Goal: Communication & Community: Share content

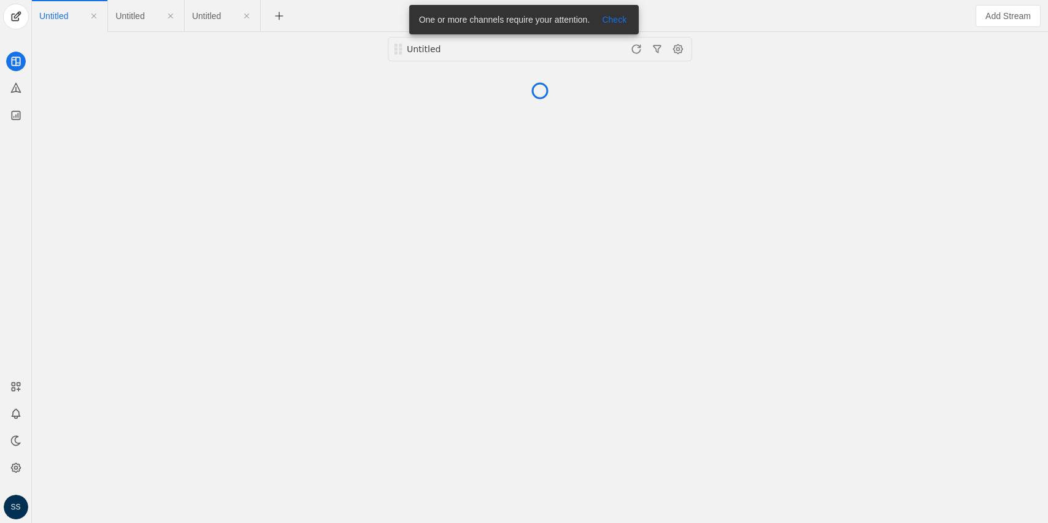
click at [201, 14] on span "Untitled" at bounding box center [206, 16] width 29 height 9
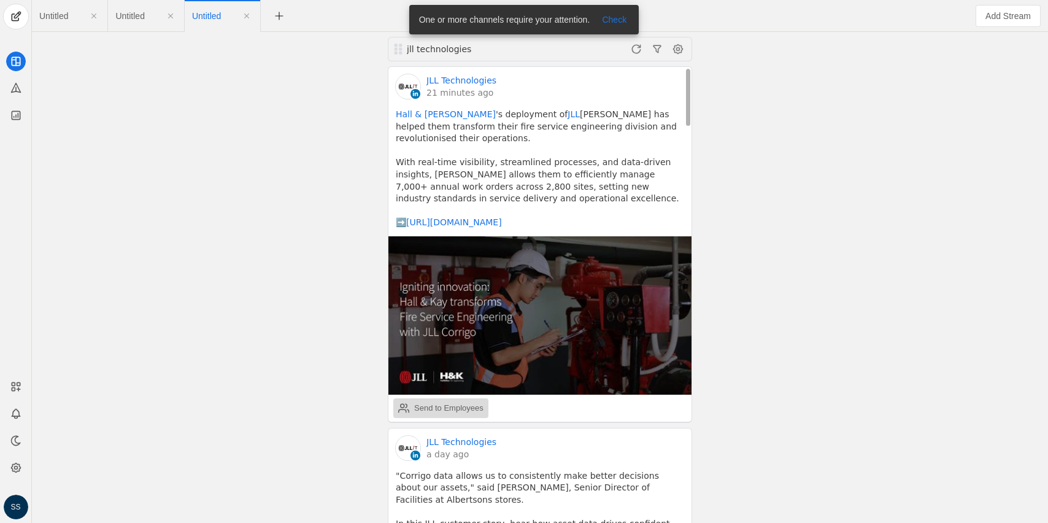
click at [470, 402] on div "Send to Employees" at bounding box center [448, 408] width 69 height 12
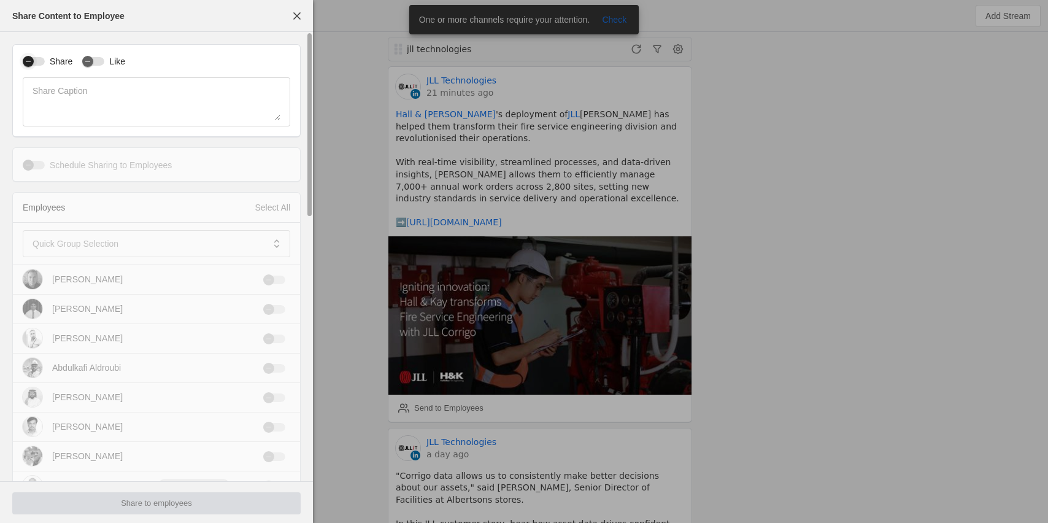
click at [32, 66] on div "button" at bounding box center [28, 61] width 11 height 11
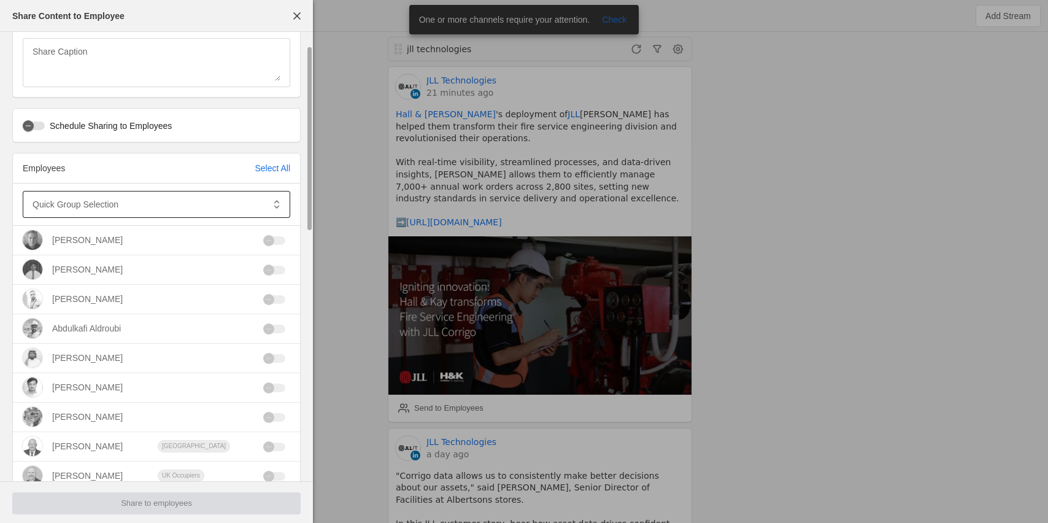
scroll to position [34, 0]
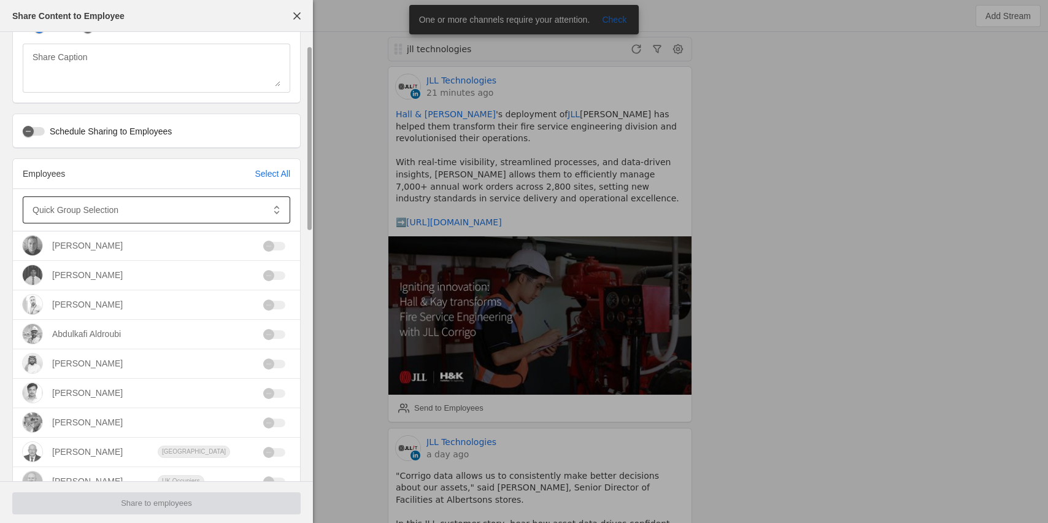
click at [77, 213] on mat-label "Quick Group Selection" at bounding box center [76, 209] width 86 height 15
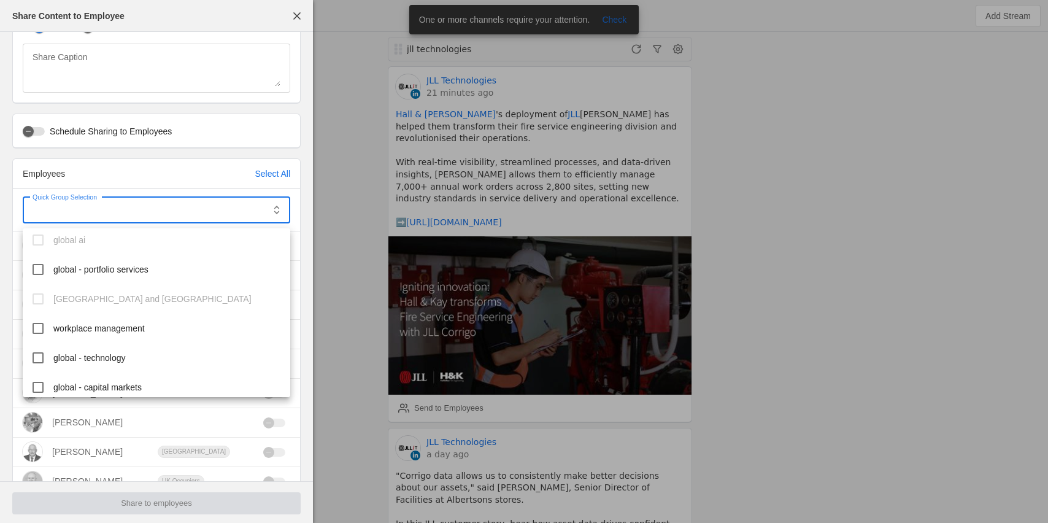
scroll to position [167, 0]
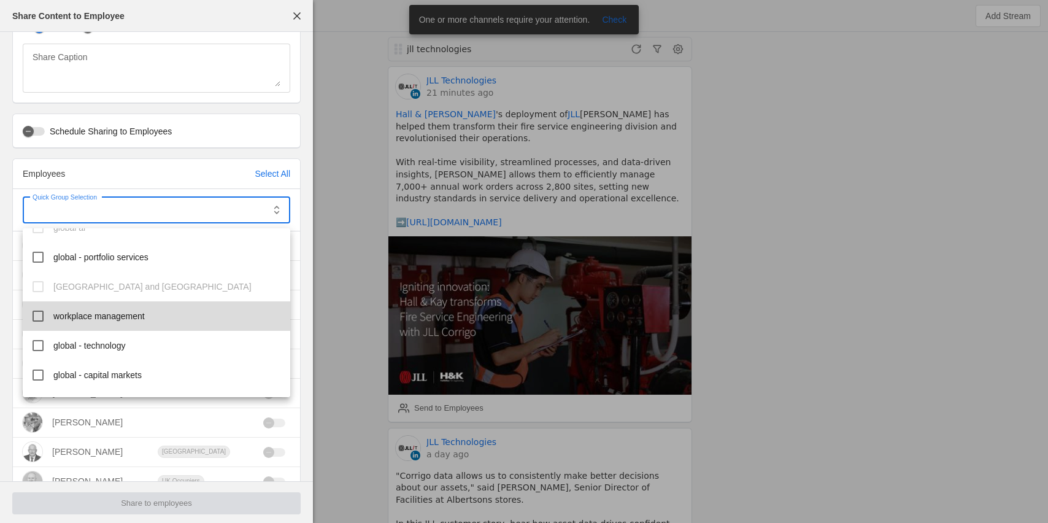
click at [128, 328] on mat-option "workplace management" at bounding box center [156, 315] width 267 height 29
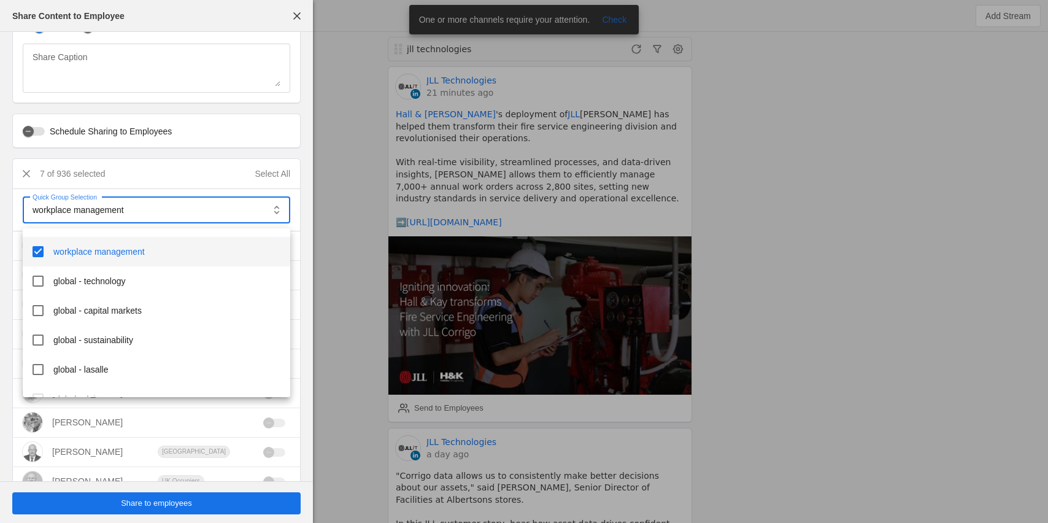
scroll to position [208, 0]
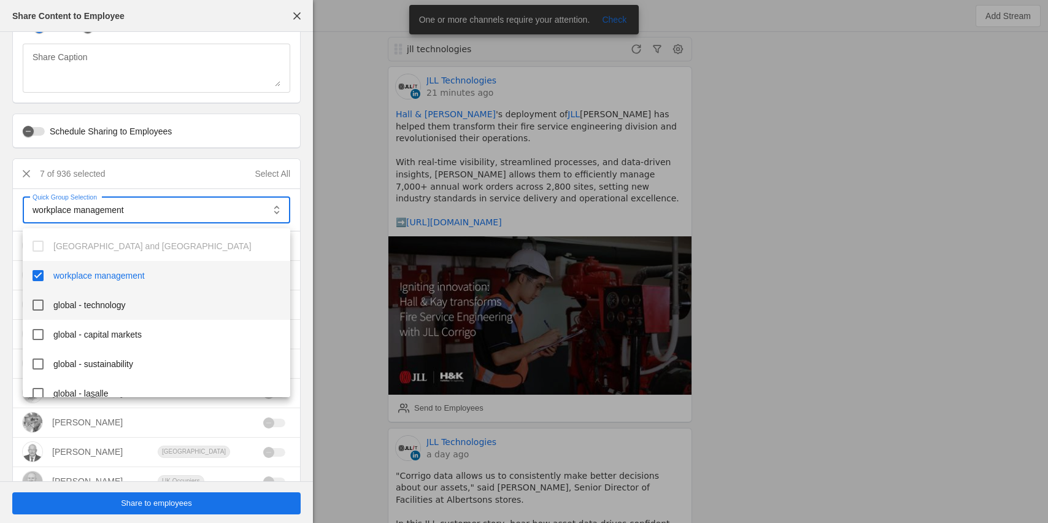
click at [115, 309] on span "global - technology" at bounding box center [89, 305] width 72 height 12
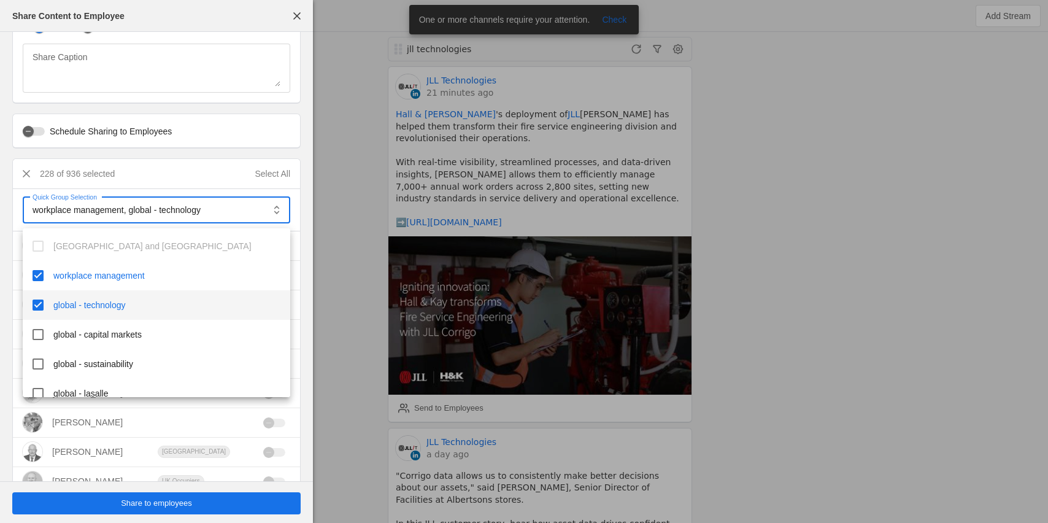
click at [171, 503] on div at bounding box center [524, 261] width 1048 height 523
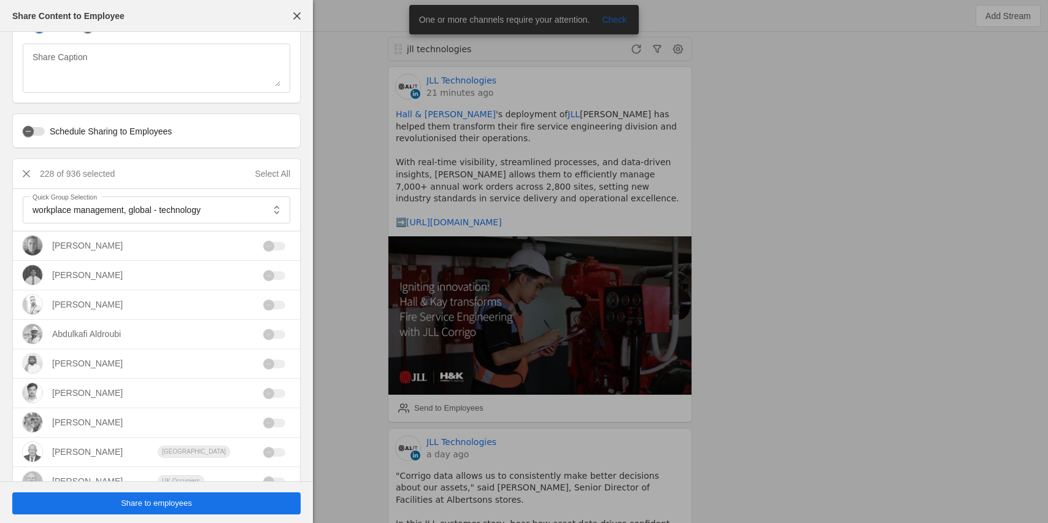
click at [171, 503] on span "Share to employees" at bounding box center [156, 503] width 71 height 12
